Goal: Information Seeking & Learning: Find specific fact

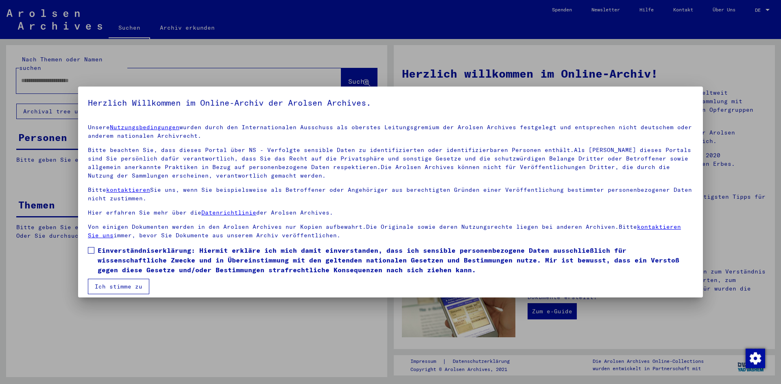
click at [92, 251] on span at bounding box center [91, 250] width 7 height 7
click at [113, 281] on button "Ich stimme zu" at bounding box center [118, 286] width 61 height 15
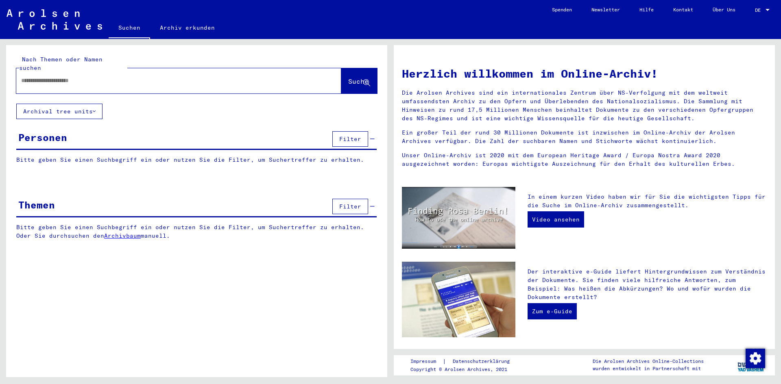
click at [71, 72] on div at bounding box center [166, 81] width 300 height 18
click at [60, 80] on div at bounding box center [166, 81] width 300 height 18
click at [65, 76] on input "text" at bounding box center [169, 80] width 296 height 9
type input "**********"
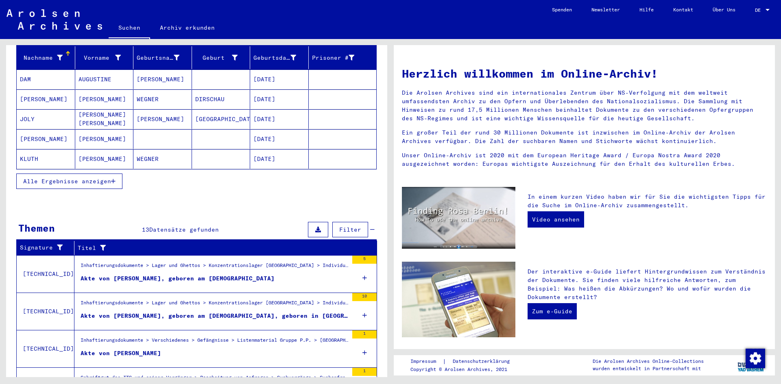
scroll to position [103, 0]
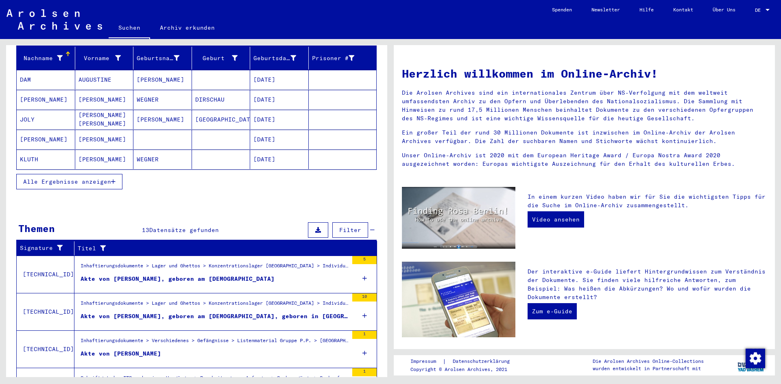
click at [214, 275] on div "Akte von [PERSON_NAME], geboren am [DEMOGRAPHIC_DATA]" at bounding box center [178, 279] width 194 height 9
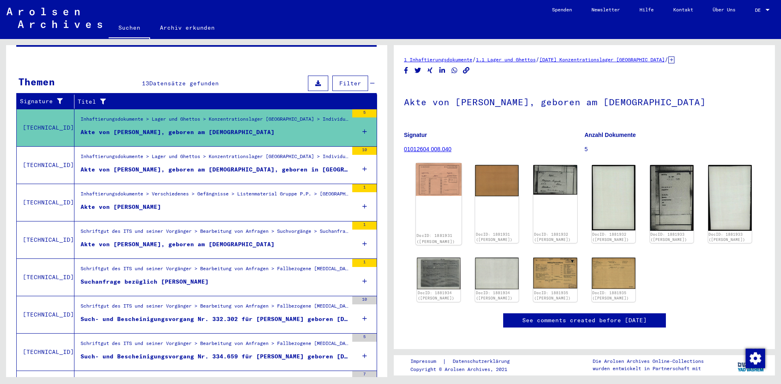
click at [438, 176] on img at bounding box center [439, 179] width 46 height 33
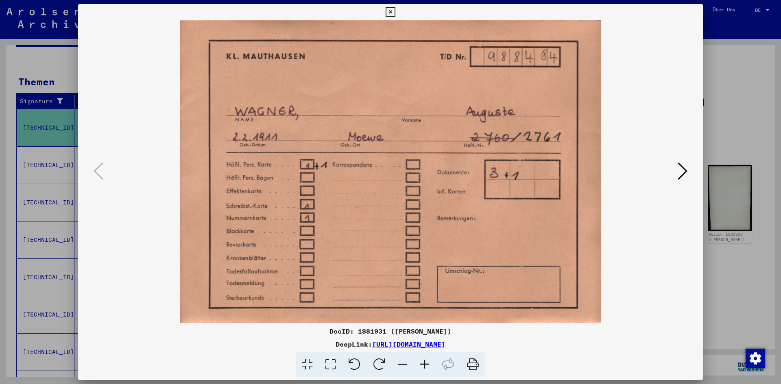
click at [682, 172] on icon at bounding box center [682, 171] width 10 height 20
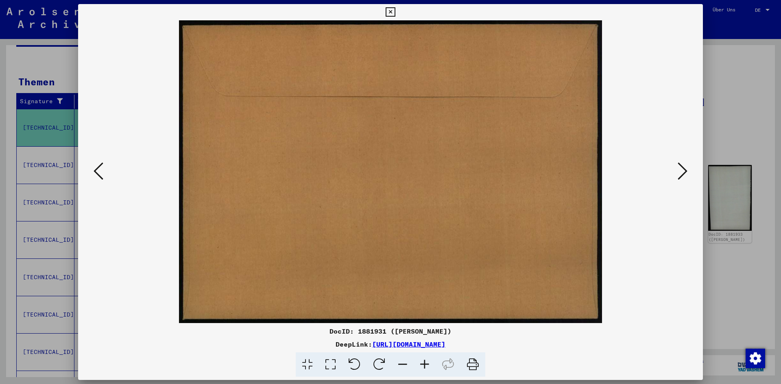
click at [682, 172] on icon at bounding box center [682, 171] width 10 height 20
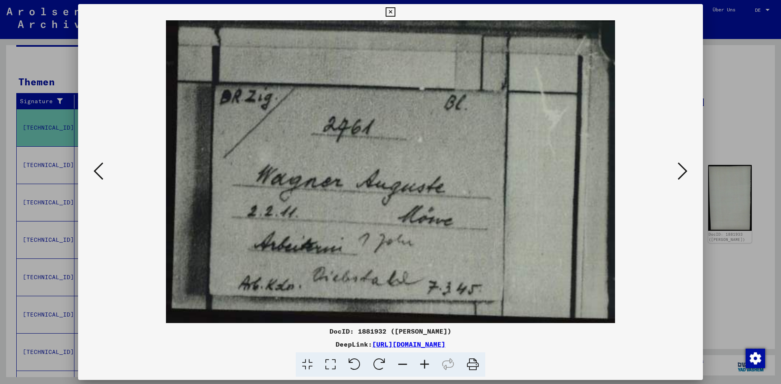
click at [682, 172] on icon at bounding box center [682, 171] width 10 height 20
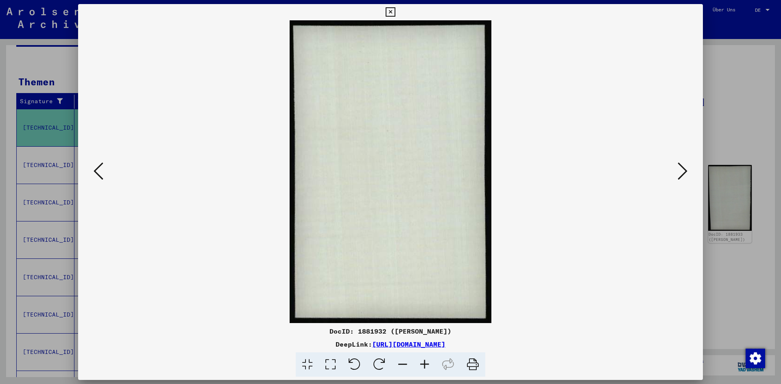
click at [682, 172] on icon at bounding box center [682, 171] width 10 height 20
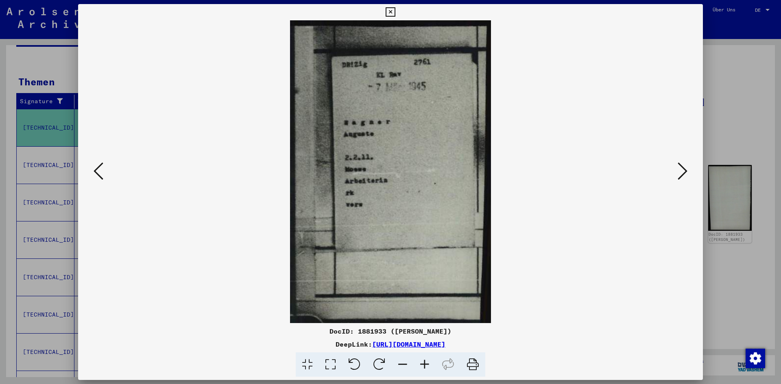
click at [682, 172] on icon at bounding box center [682, 171] width 10 height 20
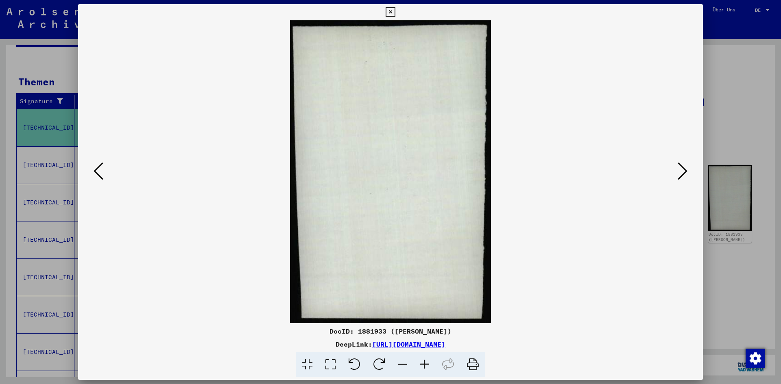
click at [682, 172] on icon at bounding box center [682, 171] width 10 height 20
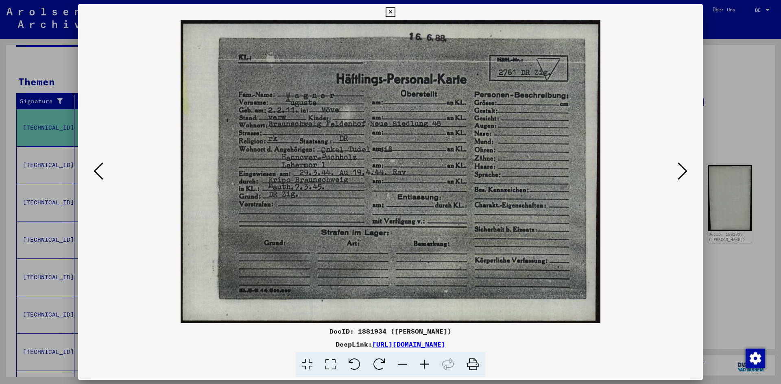
click at [682, 172] on icon at bounding box center [682, 171] width 10 height 20
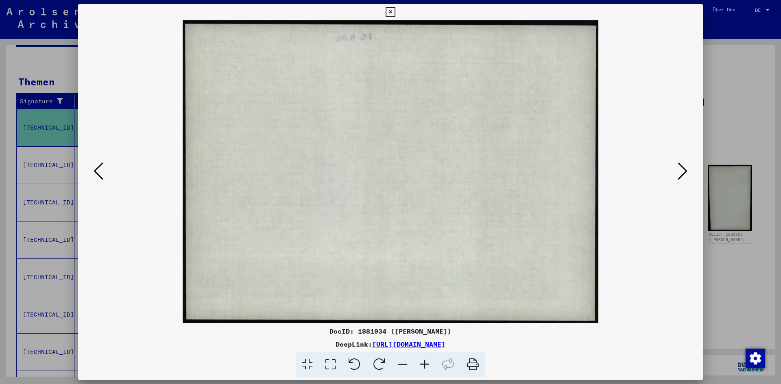
click at [107, 175] on img at bounding box center [390, 171] width 569 height 303
click at [100, 175] on icon at bounding box center [99, 171] width 10 height 20
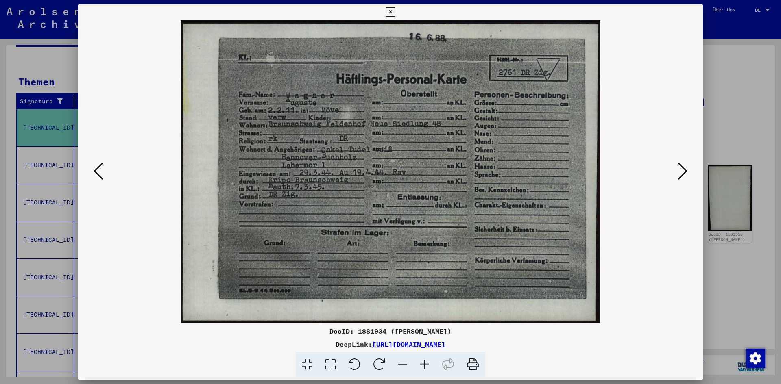
click at [681, 172] on icon at bounding box center [682, 171] width 10 height 20
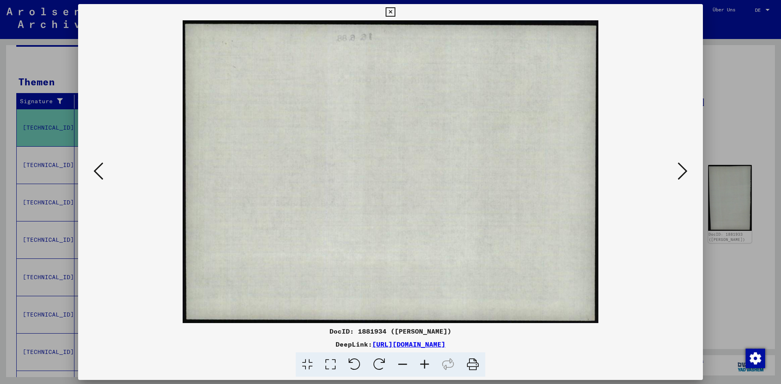
click at [681, 172] on icon at bounding box center [682, 171] width 10 height 20
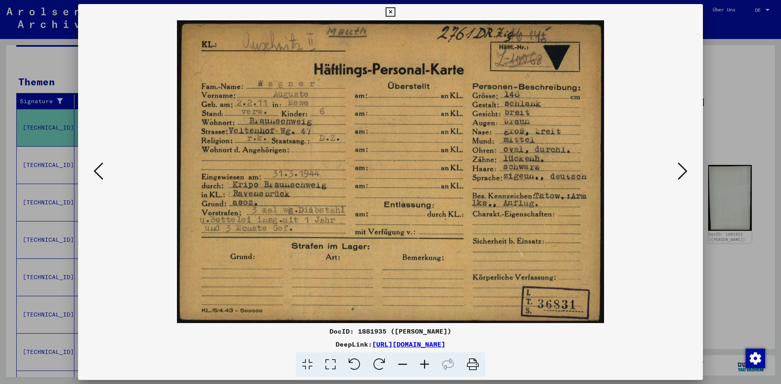
click at [681, 172] on icon at bounding box center [682, 171] width 10 height 20
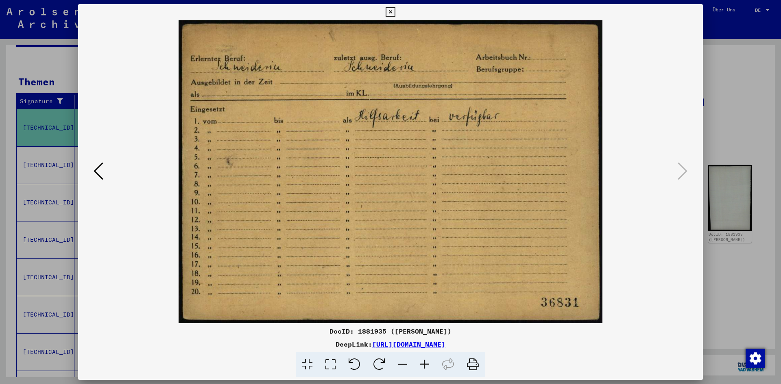
click at [744, 61] on div at bounding box center [390, 192] width 781 height 384
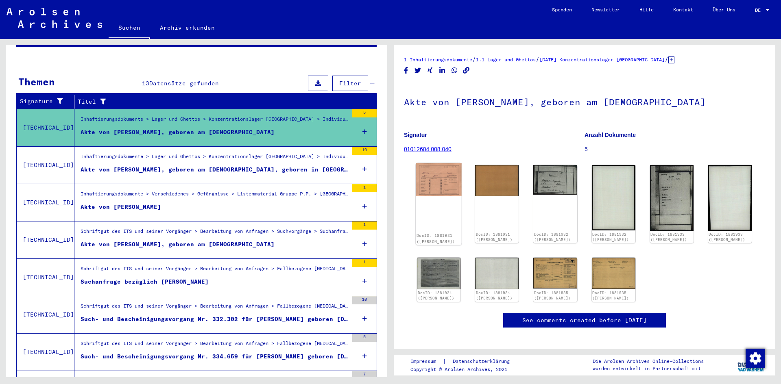
click at [446, 191] on img at bounding box center [439, 179] width 46 height 33
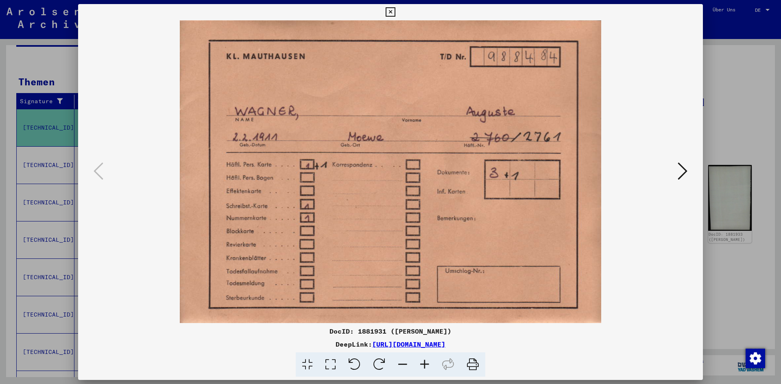
click at [468, 361] on icon at bounding box center [472, 365] width 25 height 25
click at [684, 178] on icon at bounding box center [682, 171] width 10 height 20
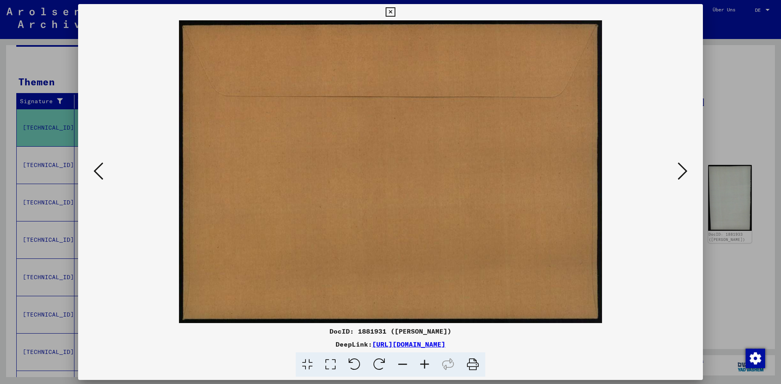
click at [688, 174] on button at bounding box center [682, 171] width 15 height 23
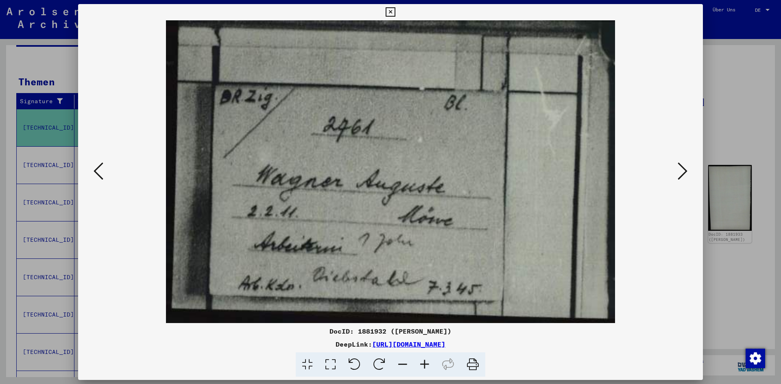
click at [477, 369] on icon at bounding box center [472, 365] width 25 height 25
click at [689, 170] on button at bounding box center [682, 171] width 15 height 23
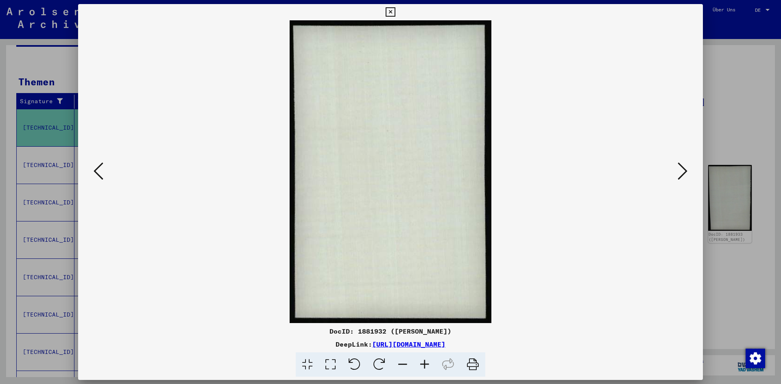
click at [689, 170] on button at bounding box center [682, 171] width 15 height 23
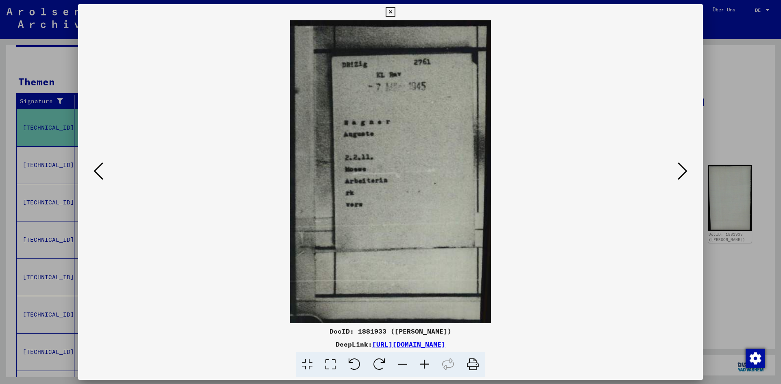
click at [472, 364] on icon at bounding box center [472, 365] width 25 height 25
click at [687, 172] on icon at bounding box center [682, 171] width 10 height 20
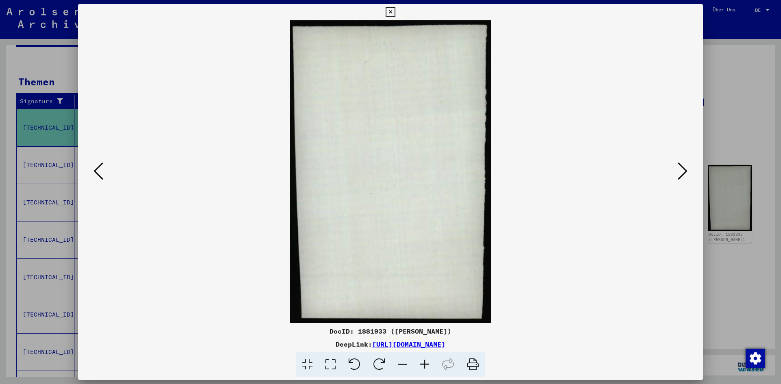
click at [687, 172] on icon at bounding box center [682, 171] width 10 height 20
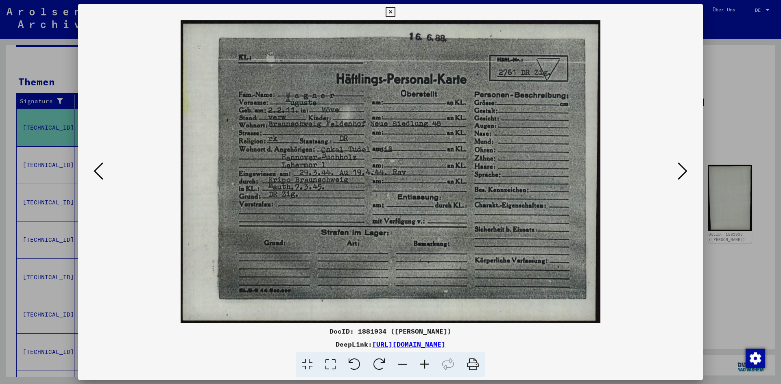
click at [687, 172] on icon at bounding box center [682, 171] width 10 height 20
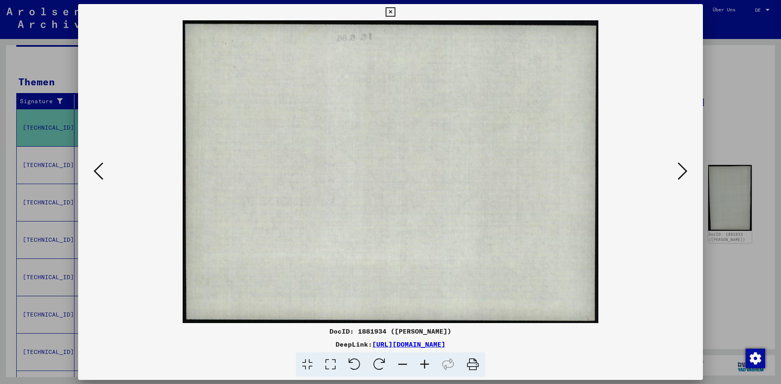
click at [687, 172] on icon at bounding box center [682, 171] width 10 height 20
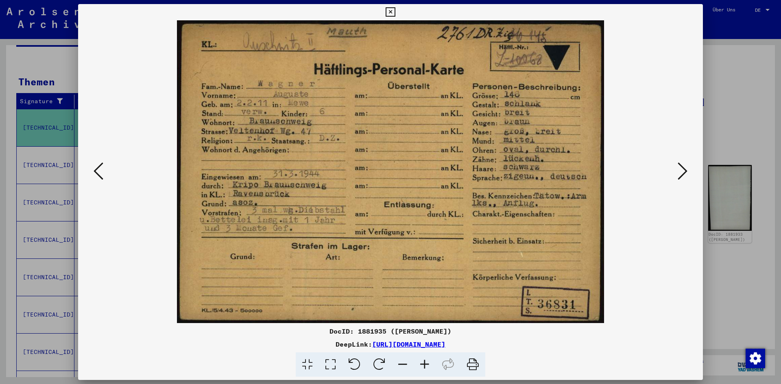
click at [693, 169] on div at bounding box center [390, 171] width 625 height 303
click at [684, 172] on icon at bounding box center [682, 171] width 10 height 20
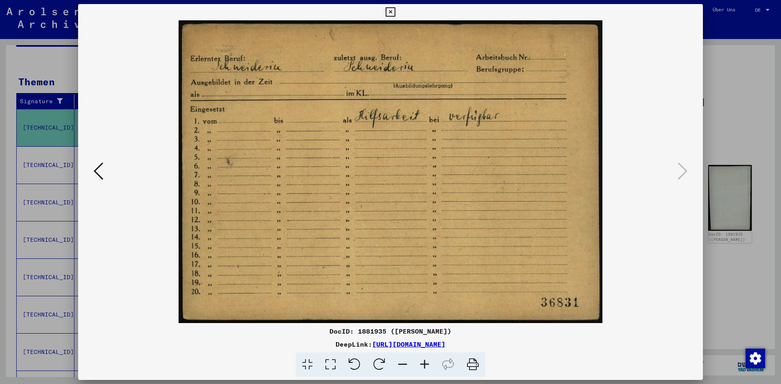
click at [102, 170] on icon at bounding box center [99, 171] width 10 height 20
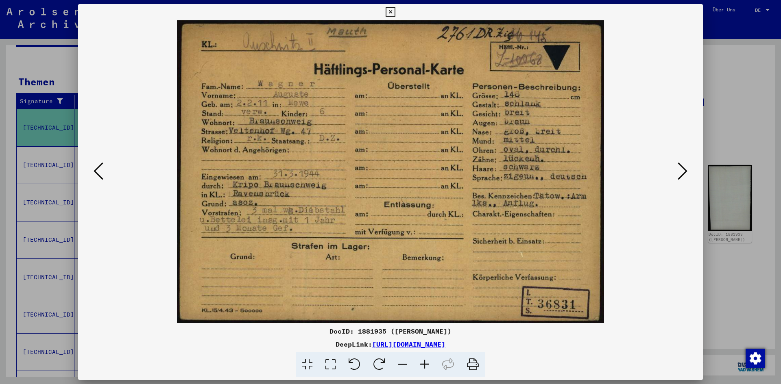
click at [102, 170] on icon at bounding box center [99, 171] width 10 height 20
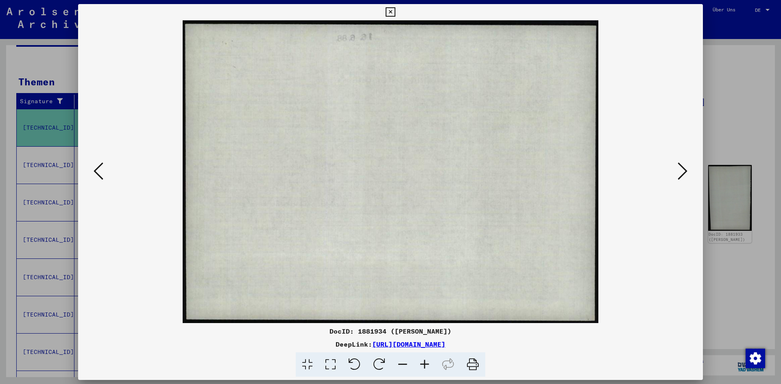
click at [102, 170] on icon at bounding box center [99, 171] width 10 height 20
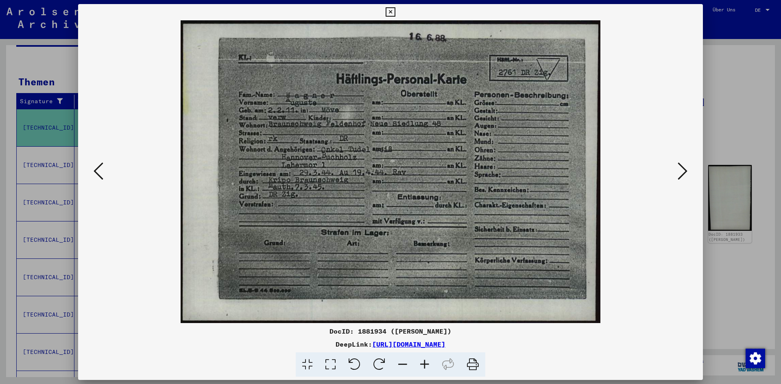
click at [687, 171] on icon at bounding box center [682, 171] width 10 height 20
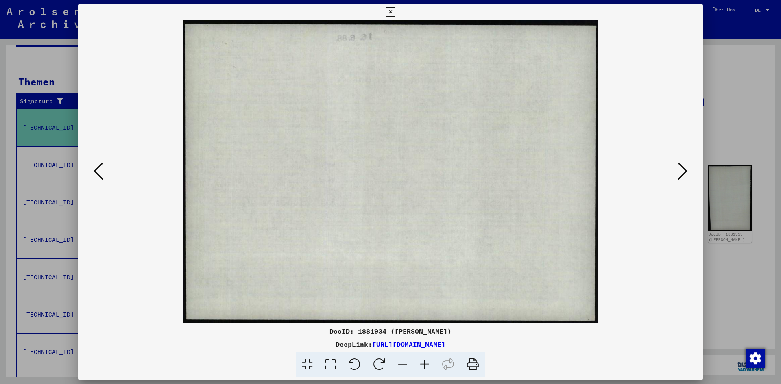
click at [687, 171] on icon at bounding box center [682, 171] width 10 height 20
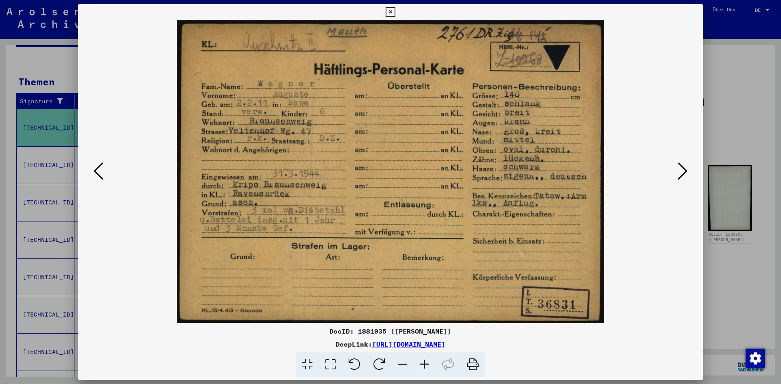
click at [97, 167] on icon at bounding box center [99, 171] width 10 height 20
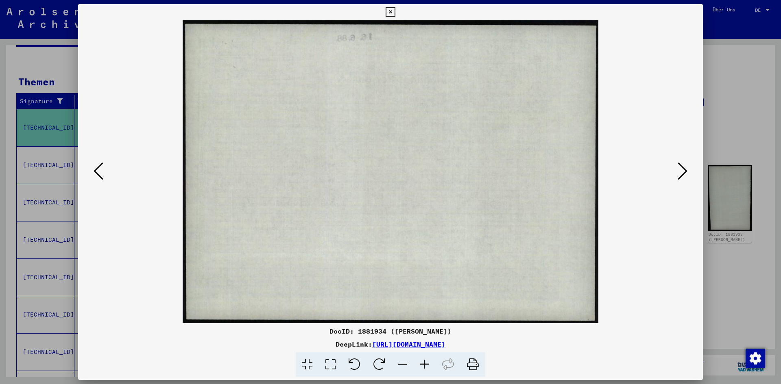
click at [97, 167] on icon at bounding box center [99, 171] width 10 height 20
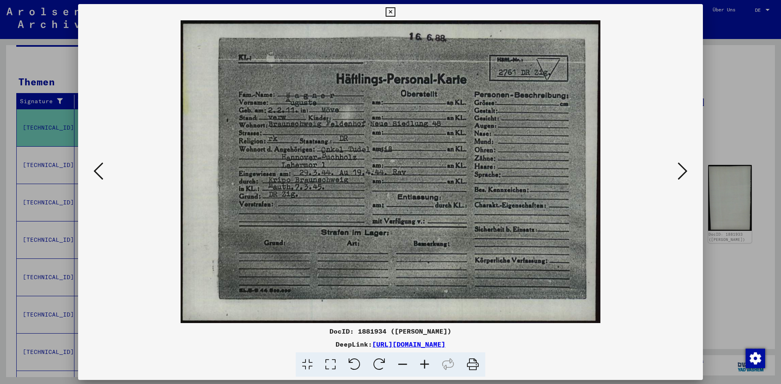
click at [480, 364] on icon at bounding box center [472, 365] width 25 height 25
click at [686, 168] on icon at bounding box center [682, 171] width 10 height 20
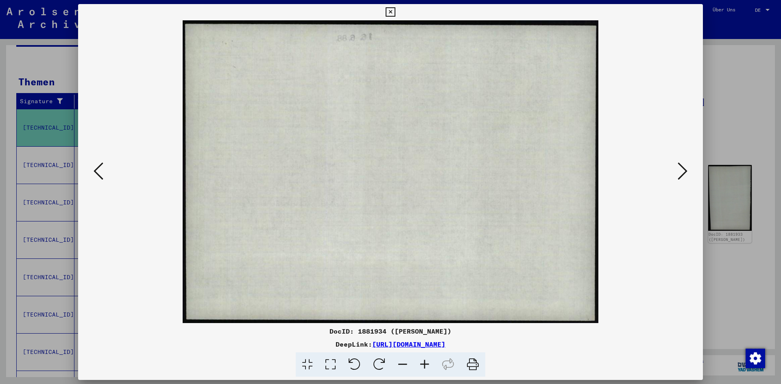
click at [689, 166] on button at bounding box center [682, 171] width 15 height 23
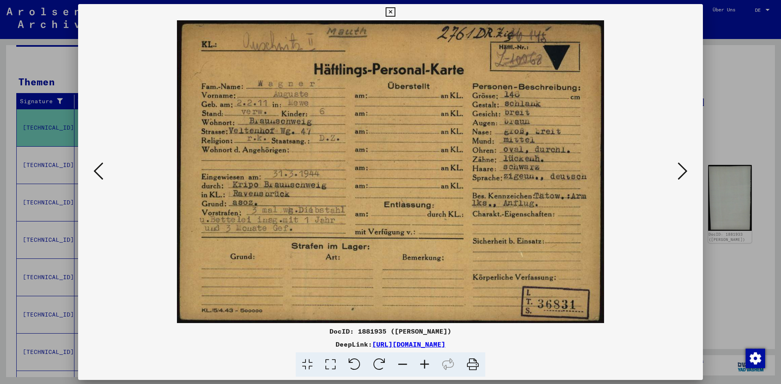
click at [468, 357] on icon at bounding box center [472, 365] width 25 height 25
click at [394, 15] on icon at bounding box center [389, 12] width 9 height 10
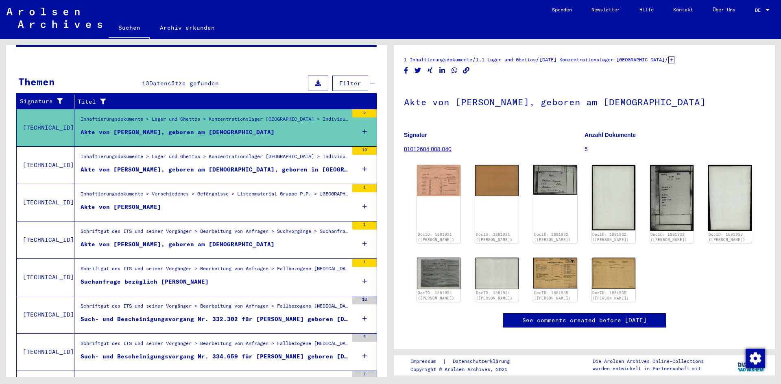
click at [123, 33] on link "Suchen" at bounding box center [129, 28] width 41 height 21
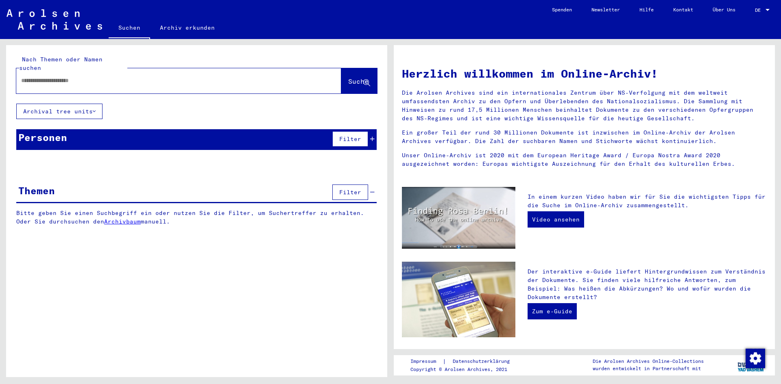
click at [145, 72] on div at bounding box center [166, 81] width 300 height 18
click at [140, 76] on input "text" at bounding box center [169, 80] width 296 height 9
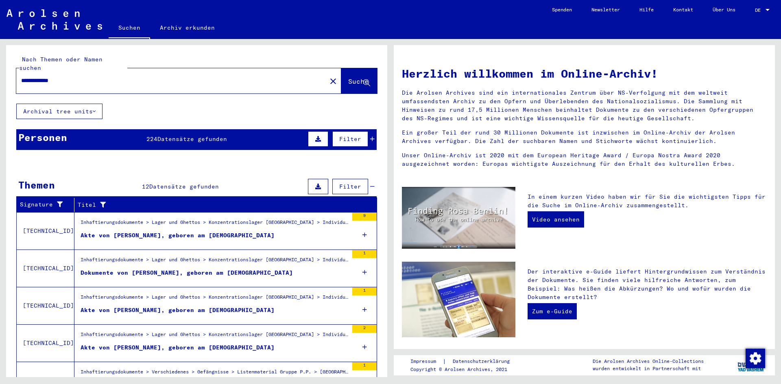
click at [40, 76] on input "**********" at bounding box center [169, 80] width 296 height 9
type input "**********"
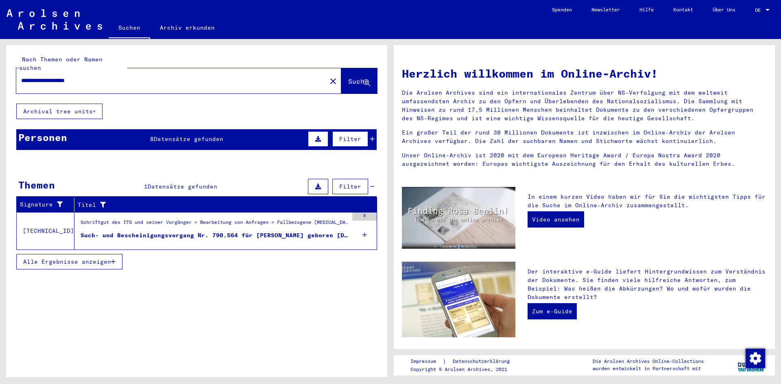
click at [102, 219] on div "Schriftgut des ITS und seiner Vorgänger > Bearbeitung von Anfragen > Fallbezoge…" at bounding box center [215, 224] width 268 height 11
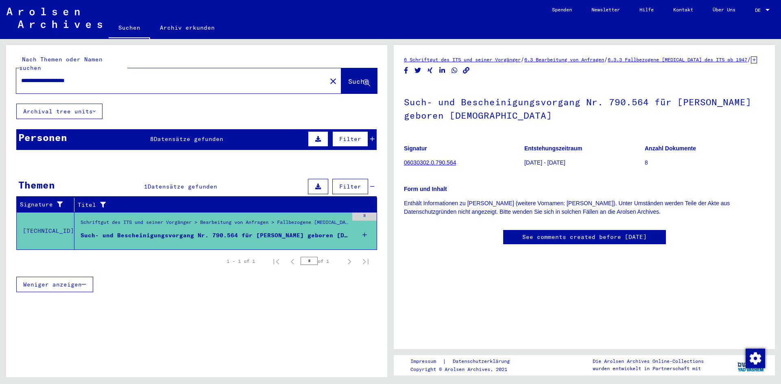
click at [425, 175] on figure "Signatur 06030302.0.790.564" at bounding box center [464, 157] width 120 height 37
click at [426, 166] on link "06030302.0.790.564" at bounding box center [430, 162] width 52 height 7
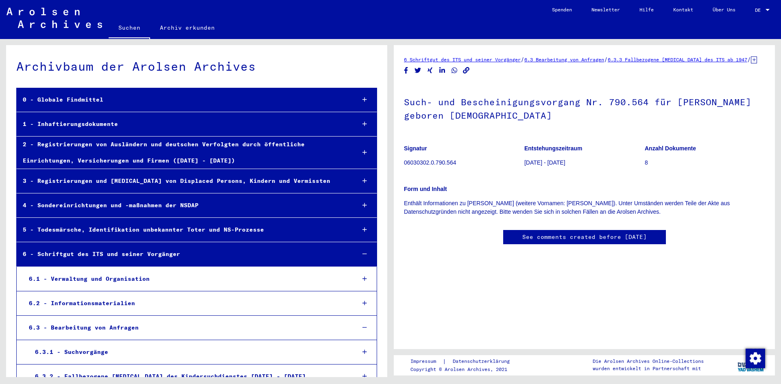
scroll to position [5592, 0]
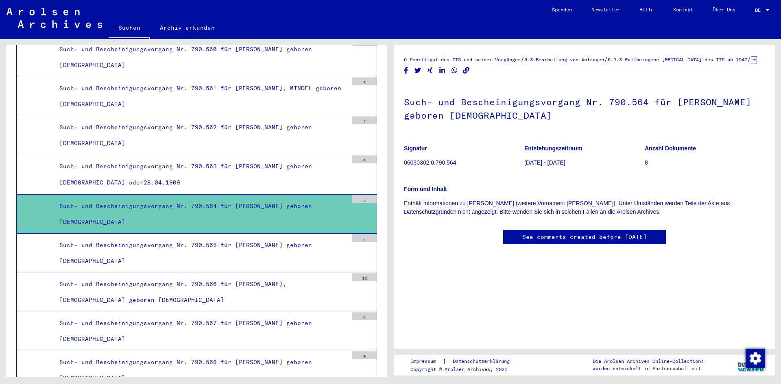
click at [202, 207] on div "Such- und Bescheinigungsvorgang Nr. 790.564 für [PERSON_NAME] geboren [DEMOGRAP…" at bounding box center [200, 214] width 295 height 32
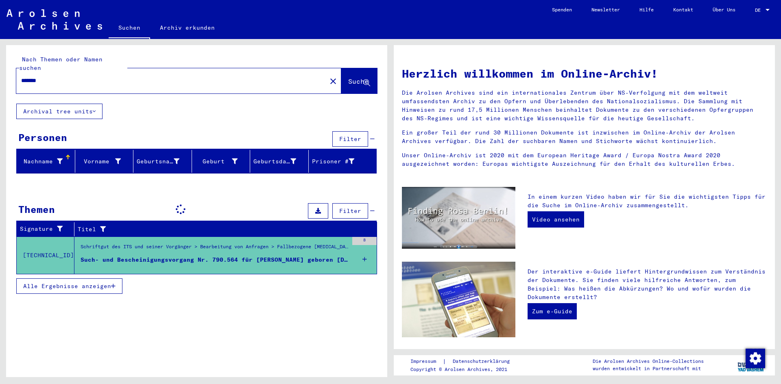
click at [69, 76] on input "*******" at bounding box center [169, 80] width 296 height 9
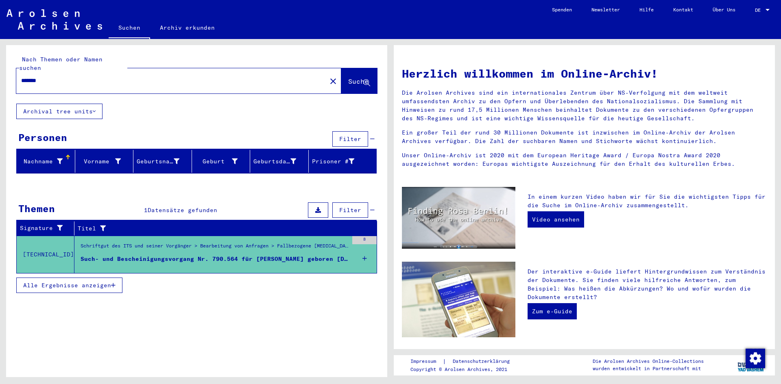
drag, startPoint x: 94, startPoint y: 68, endPoint x: 0, endPoint y: 45, distance: 96.8
click at [0, 45] on div "Nach Themen oder Namen suchen ******* close Suche Archival tree units Personen …" at bounding box center [195, 208] width 390 height 338
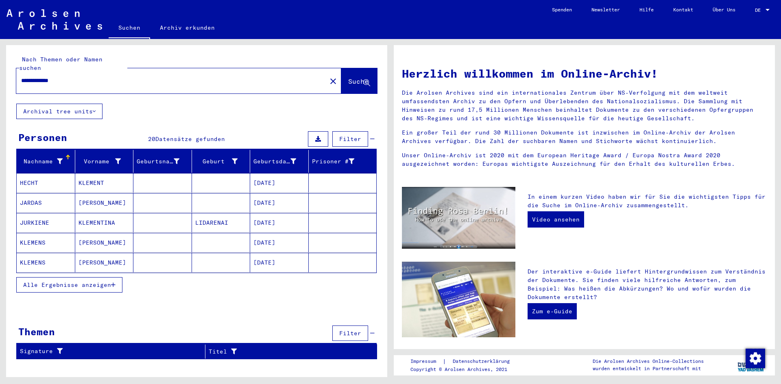
click at [162, 76] on input "**********" at bounding box center [169, 80] width 296 height 9
type input "**********"
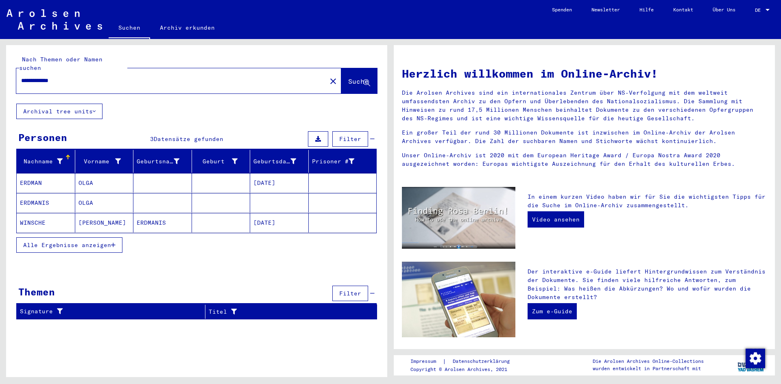
click at [86, 176] on mat-cell "OLGA" at bounding box center [104, 183] width 59 height 20
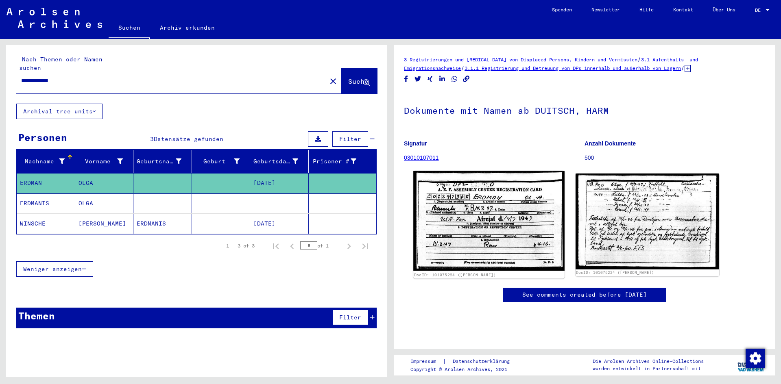
click at [474, 226] on img at bounding box center [488, 221] width 151 height 100
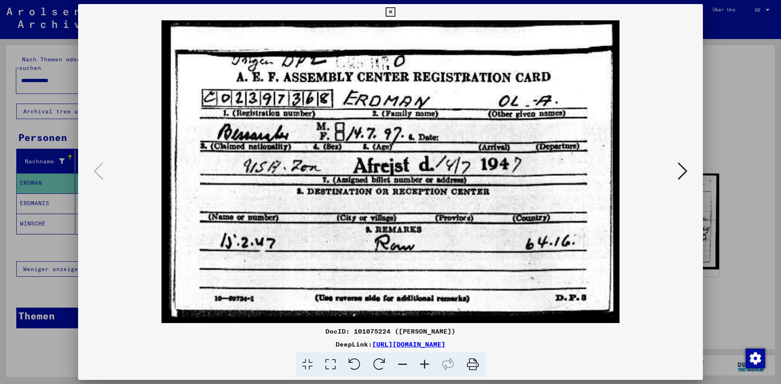
click at [57, 255] on div at bounding box center [390, 192] width 781 height 384
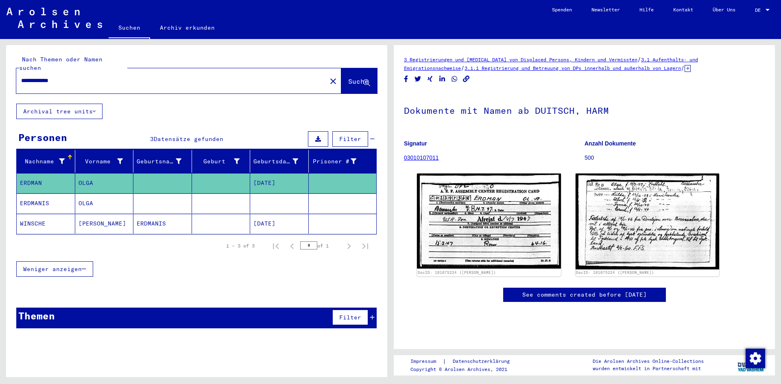
click at [31, 173] on mat-cell "ERDMAN" at bounding box center [46, 183] width 59 height 20
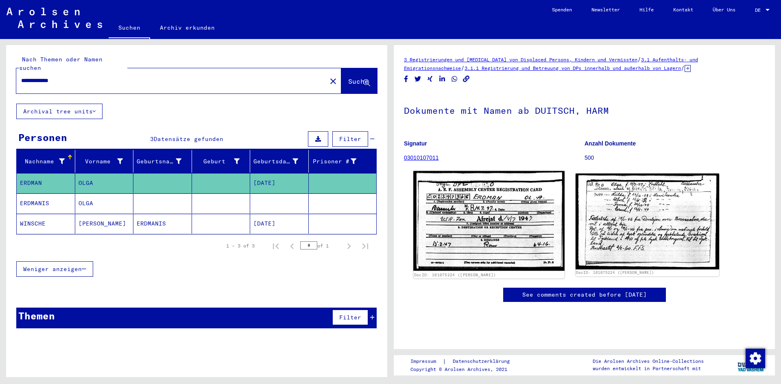
click at [448, 213] on img at bounding box center [488, 221] width 151 height 100
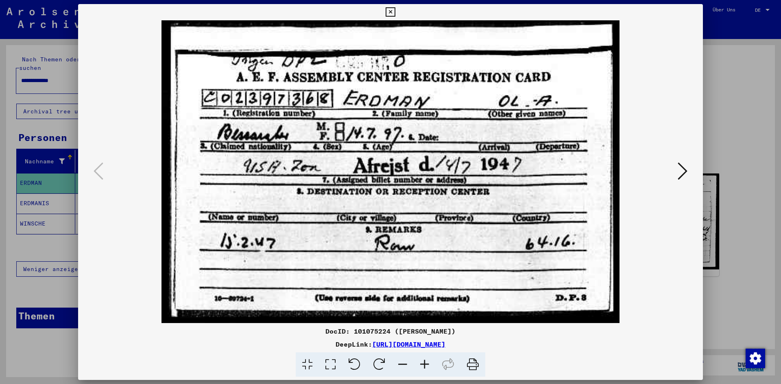
click at [673, 174] on img at bounding box center [390, 171] width 569 height 303
click at [686, 174] on icon at bounding box center [682, 171] width 10 height 20
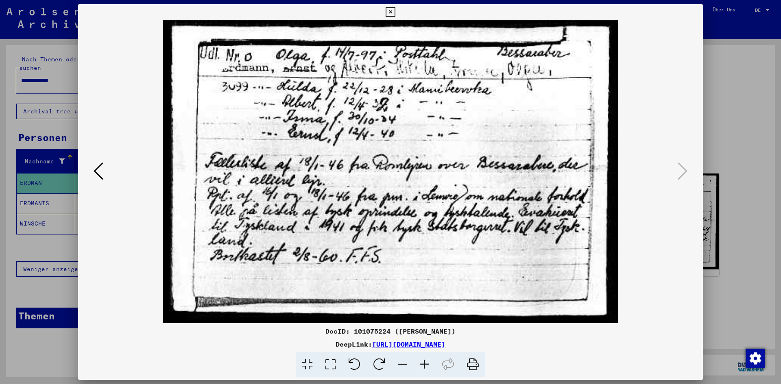
click at [392, 13] on icon at bounding box center [389, 12] width 9 height 10
